Goal: Use online tool/utility: Utilize a website feature to perform a specific function

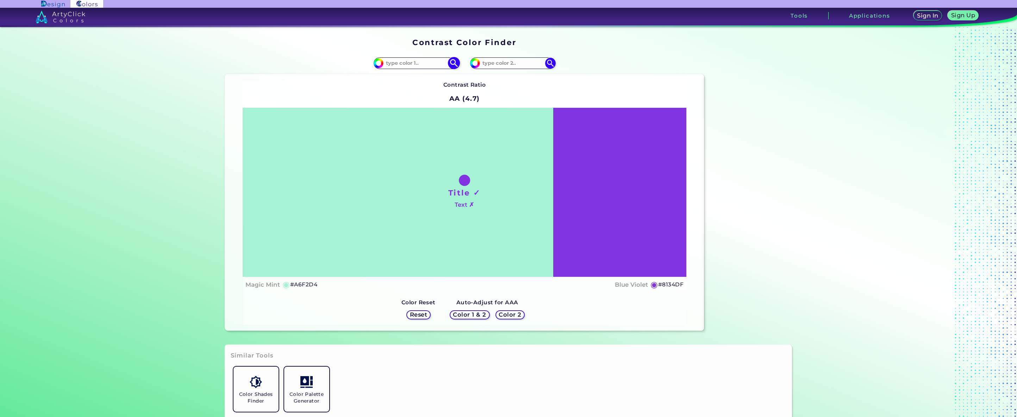
click at [409, 68] on input at bounding box center [415, 63] width 65 height 10
paste input "#980002"
type input "#980002"
click at [450, 69] on img at bounding box center [453, 63] width 12 height 12
type input "#980002"
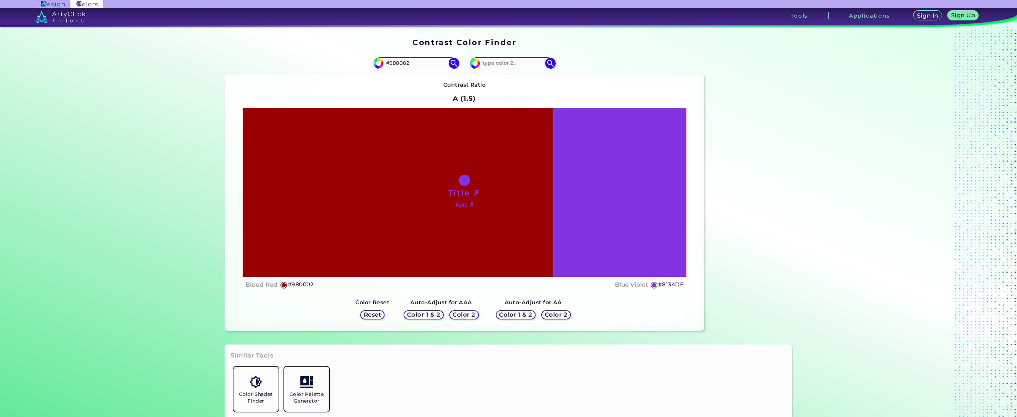
click at [569, 319] on div "Color 2" at bounding box center [556, 315] width 26 height 8
click at [459, 317] on h5 "Color 2" at bounding box center [464, 314] width 20 height 5
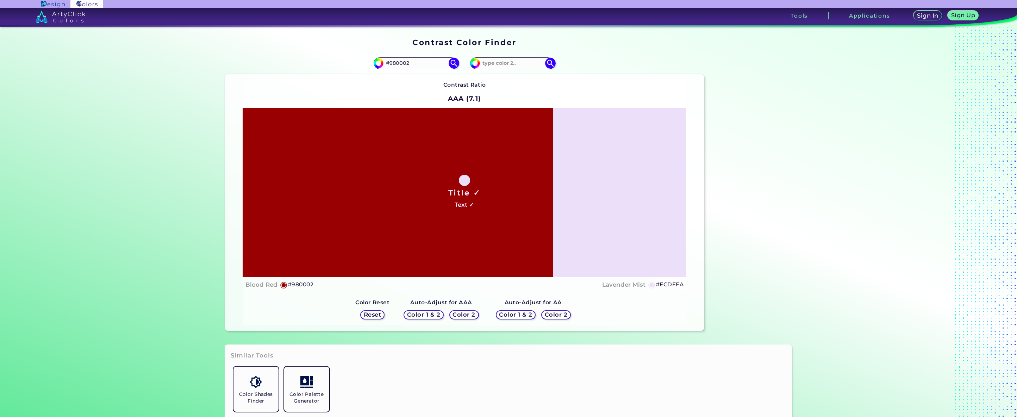
click at [459, 317] on h5 "Color 2" at bounding box center [464, 314] width 20 height 5
click at [413, 317] on h5 "Color 1 & 2" at bounding box center [424, 314] width 30 height 5
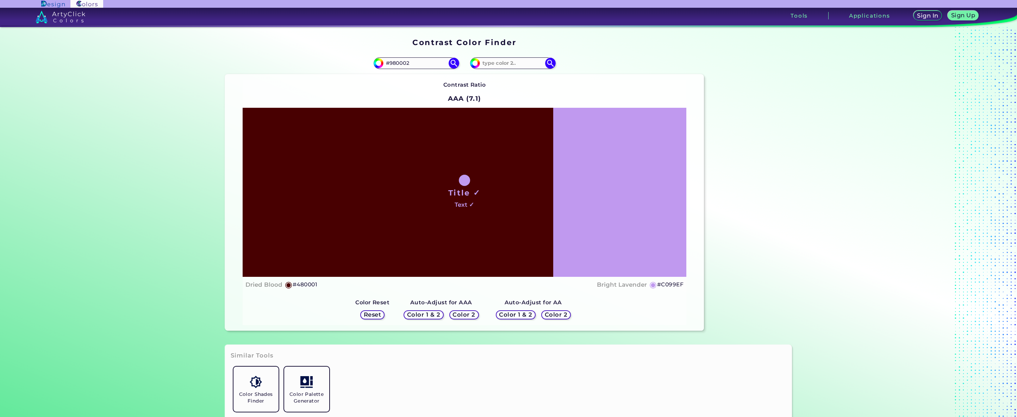
click at [470, 317] on h5 "Color 2" at bounding box center [464, 314] width 20 height 5
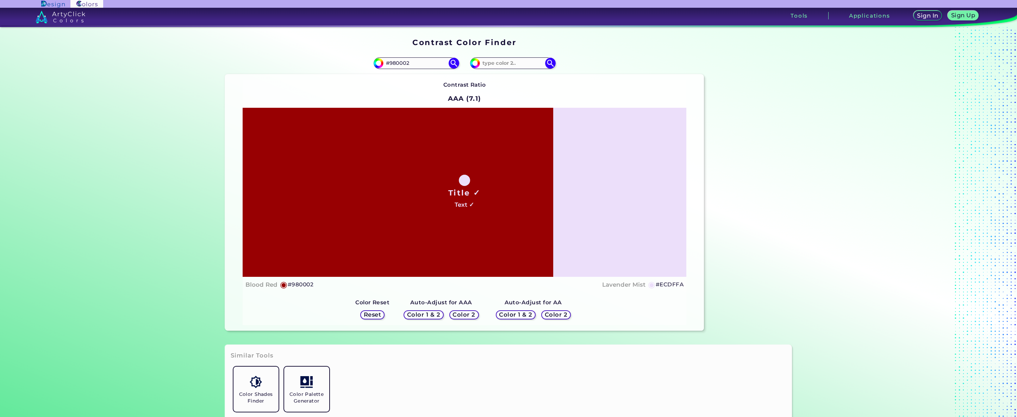
click at [566, 317] on h5 "Color 2" at bounding box center [556, 314] width 20 height 5
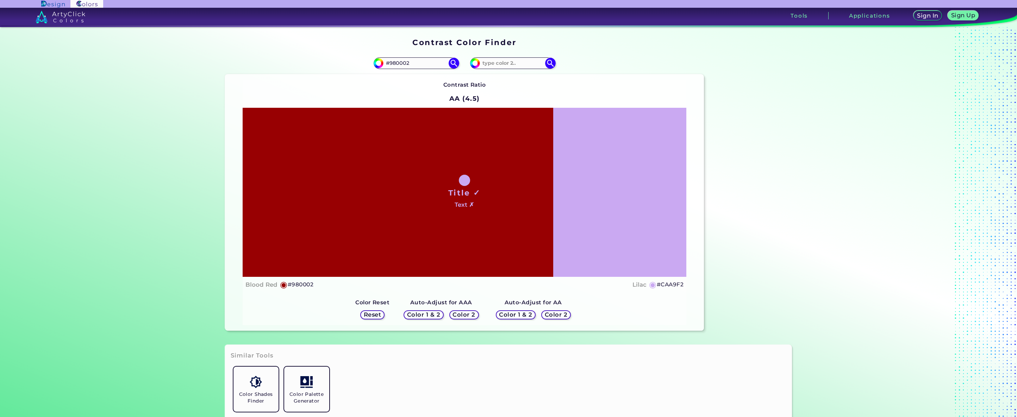
click at [566, 317] on h5 "Color 2" at bounding box center [556, 314] width 20 height 5
click at [530, 317] on h5 "Color 1 & 2" at bounding box center [516, 314] width 30 height 5
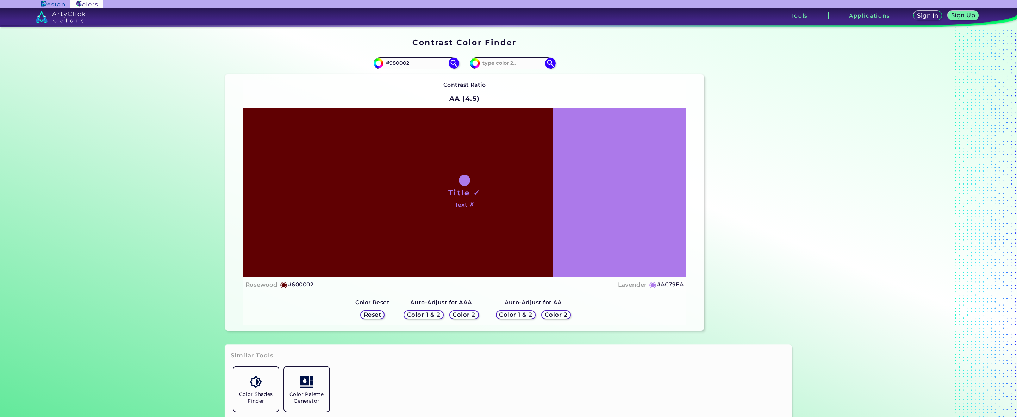
click at [567, 318] on h5 "Color 2" at bounding box center [556, 315] width 23 height 6
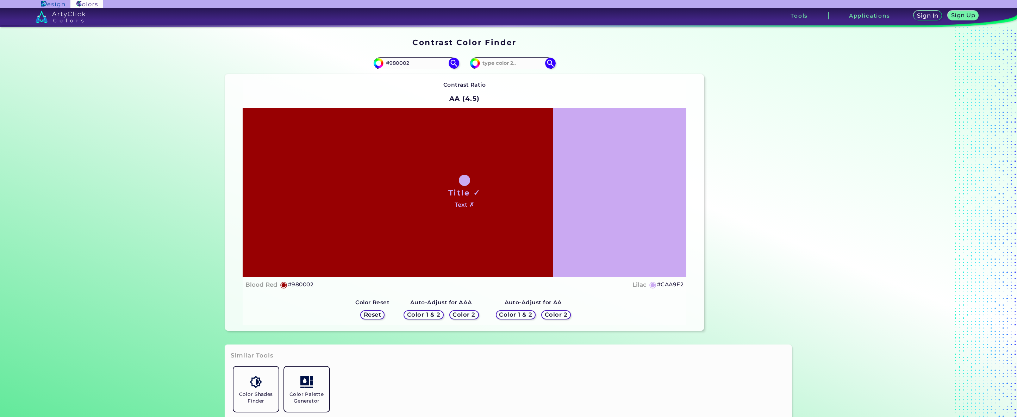
click at [473, 317] on h5 "Color 2" at bounding box center [464, 314] width 20 height 5
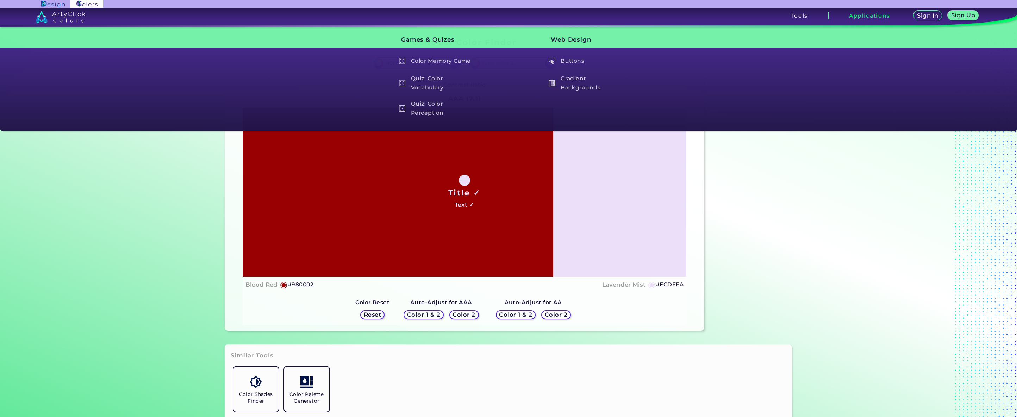
click at [857, 18] on h3 "Applications" at bounding box center [869, 15] width 41 height 5
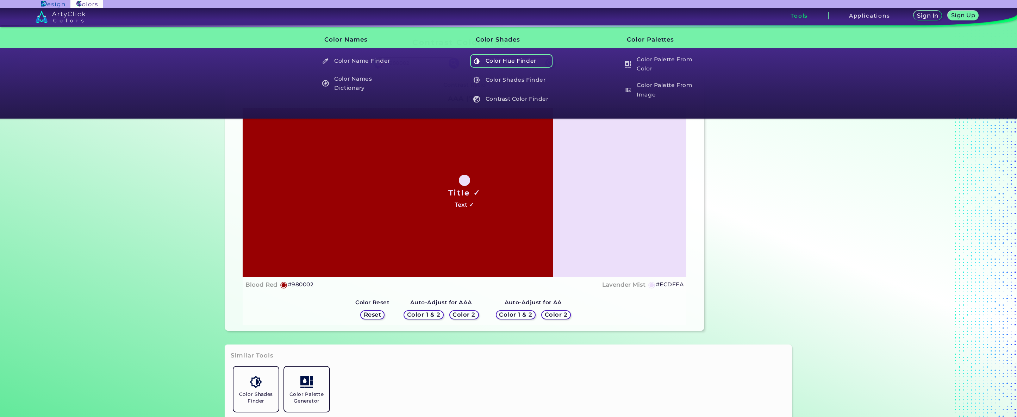
click at [512, 68] on h5 "Color Hue Finder" at bounding box center [511, 60] width 83 height 13
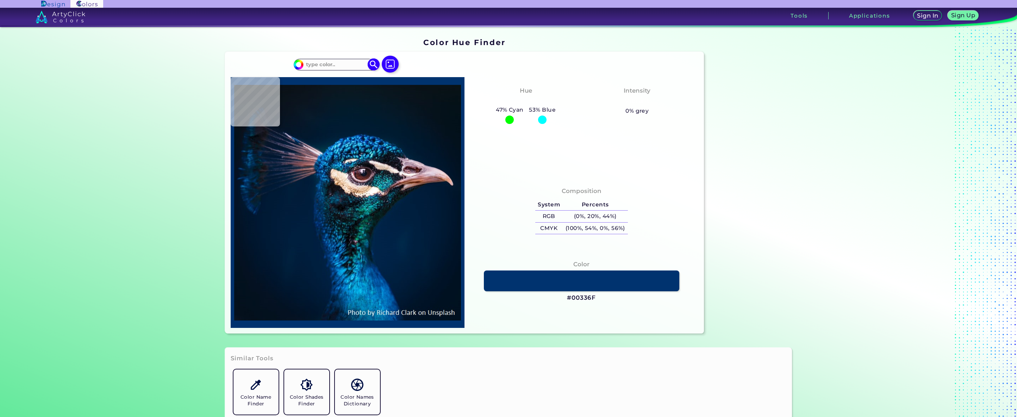
click at [326, 69] on input at bounding box center [335, 65] width 65 height 10
paste input "#980002"
type input "#980002"
drag, startPoint x: 384, startPoint y: 76, endPoint x: 384, endPoint y: 82, distance: 6.3
click at [380, 71] on img at bounding box center [374, 64] width 12 height 12
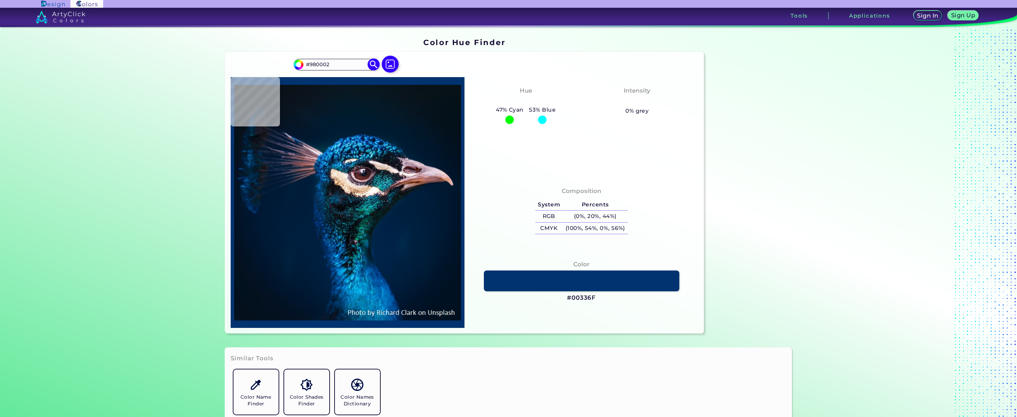
type input "#980002"
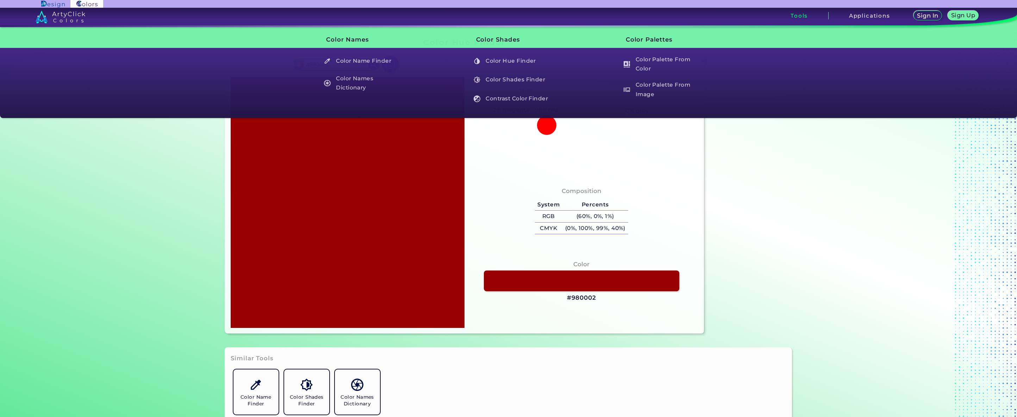
click at [790, 17] on h3 "Tools" at bounding box center [798, 15] width 17 height 5
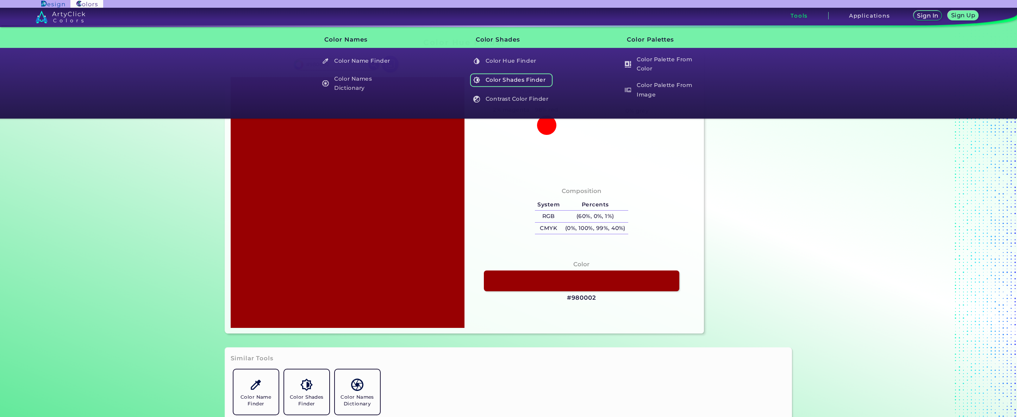
click at [518, 87] on h5 "Color Shades Finder" at bounding box center [511, 79] width 83 height 13
